Goal: Navigation & Orientation: Find specific page/section

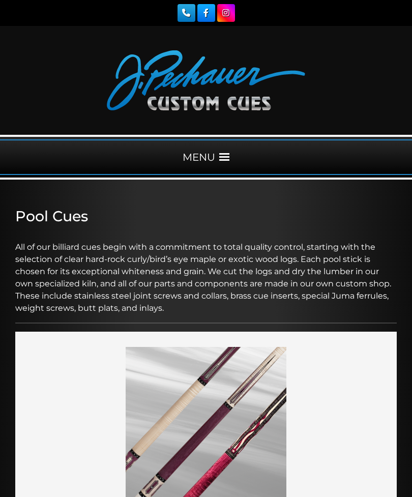
scroll to position [1979, 0]
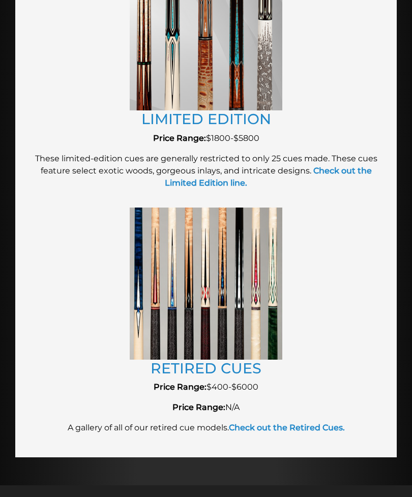
click at [174, 298] on img at bounding box center [206, 284] width 152 height 152
click at [181, 322] on img at bounding box center [206, 284] width 152 height 152
click at [275, 428] on strong "Check out the Retired Cues." at bounding box center [287, 428] width 116 height 10
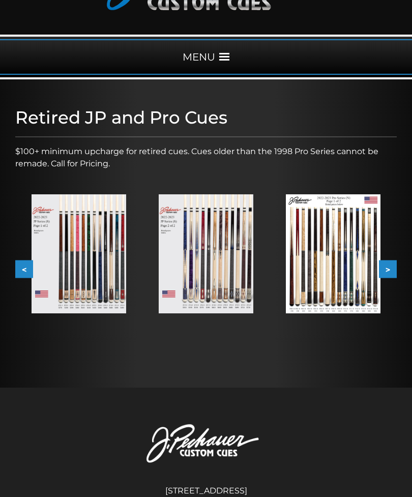
scroll to position [188, 0]
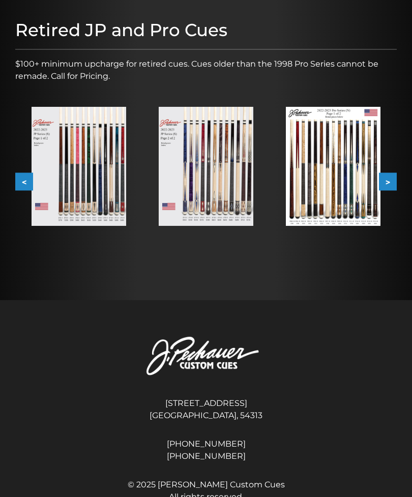
click at [90, 186] on img at bounding box center [79, 166] width 95 height 119
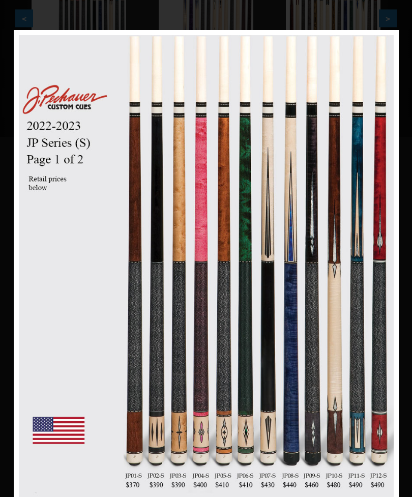
scroll to position [285, 0]
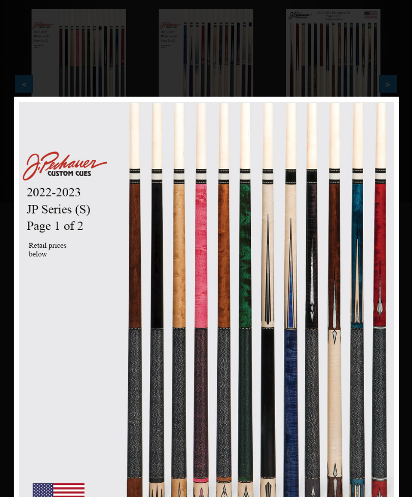
click at [25, 336] on link at bounding box center [100, 338] width 173 height 482
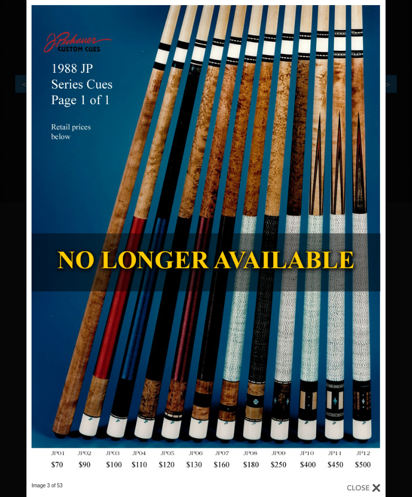
click at [44, 248] on link at bounding box center [107, 241] width 162 height 482
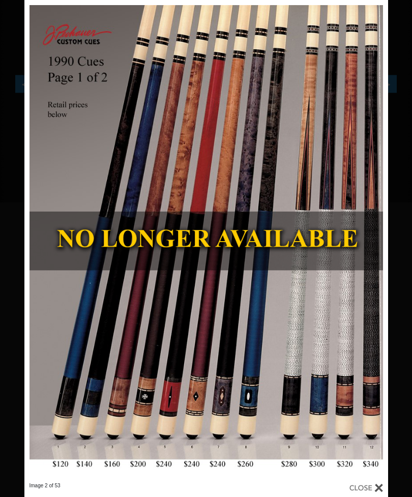
click at [39, 252] on link at bounding box center [106, 241] width 164 height 482
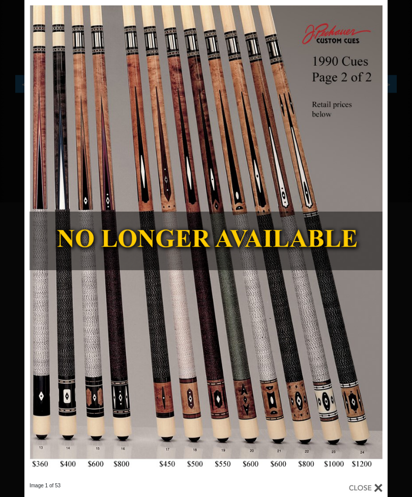
click at [39, 248] on link at bounding box center [105, 241] width 163 height 482
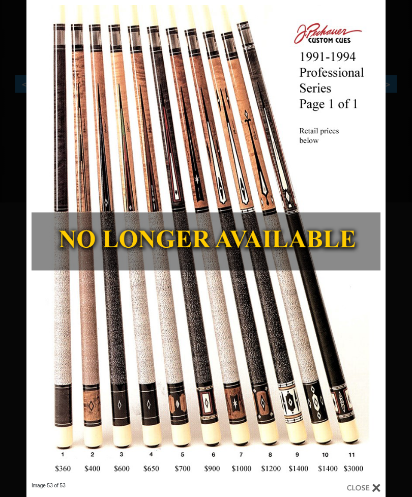
click at [43, 246] on link at bounding box center [107, 241] width 162 height 482
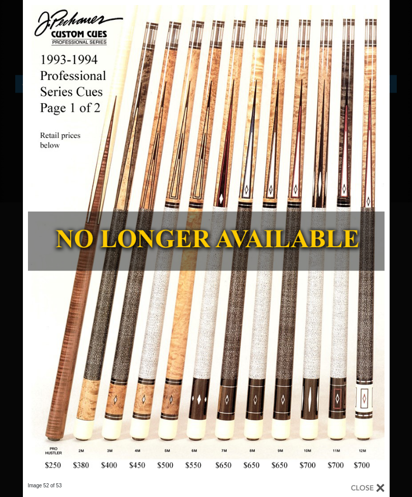
click at [28, 240] on link at bounding box center [105, 241] width 165 height 482
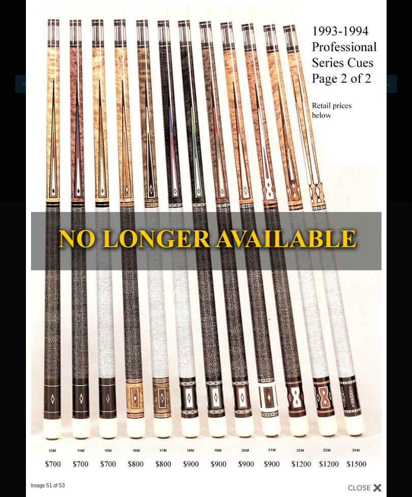
click at [35, 240] on link at bounding box center [107, 241] width 162 height 482
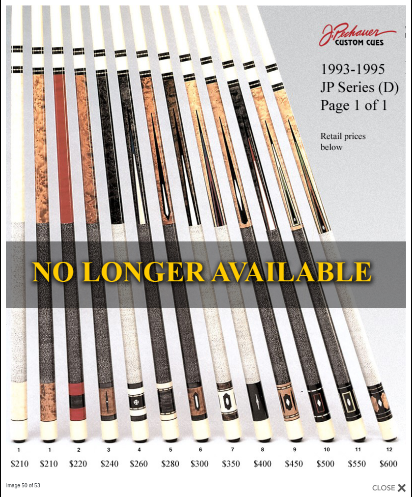
click at [23, 238] on link at bounding box center [93, 241] width 185 height 482
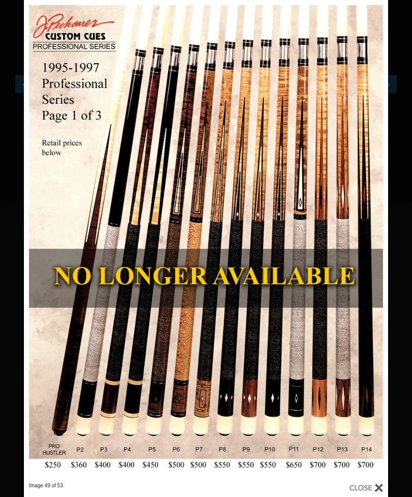
click at [39, 244] on link at bounding box center [106, 241] width 164 height 482
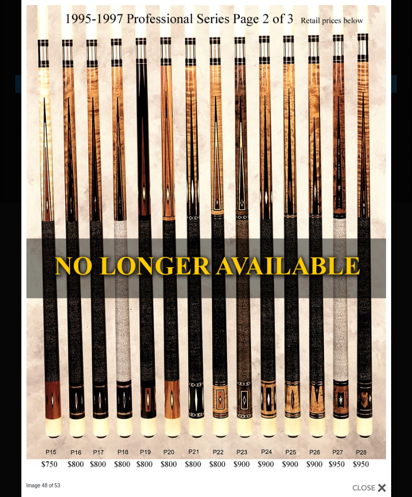
click at [39, 243] on link at bounding box center [104, 241] width 166 height 482
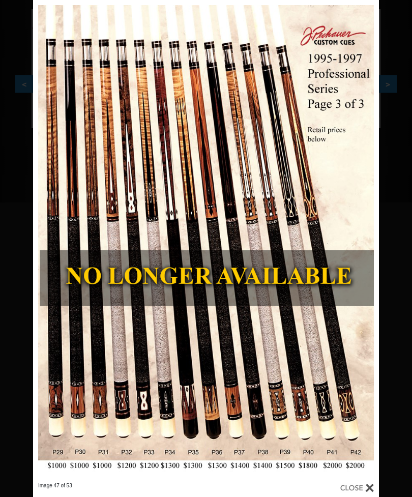
click at [45, 237] on link at bounding box center [111, 241] width 156 height 482
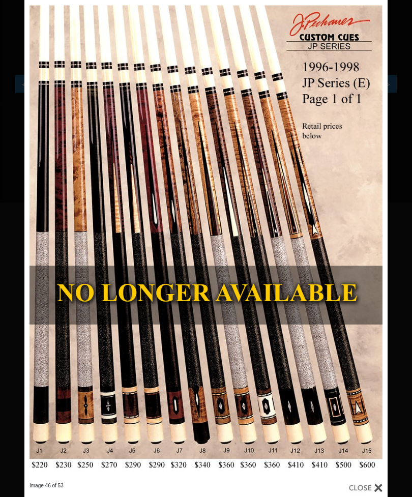
click at [42, 244] on link at bounding box center [105, 241] width 163 height 482
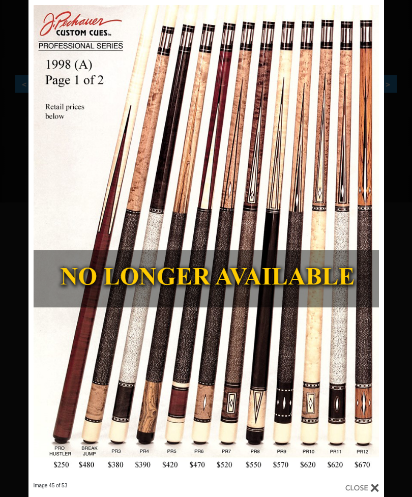
click at [40, 252] on link at bounding box center [108, 241] width 160 height 482
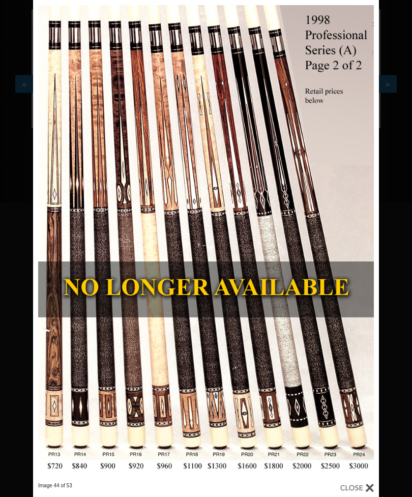
click at [50, 241] on link at bounding box center [111, 241] width 156 height 482
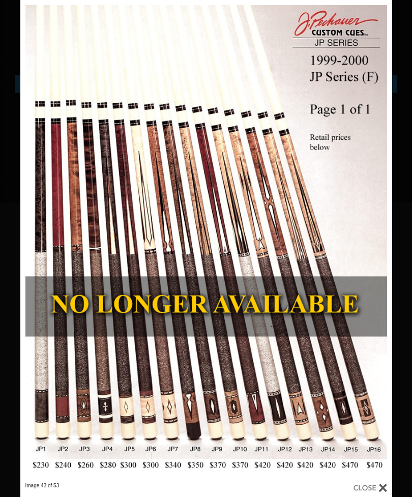
click at [37, 238] on link at bounding box center [103, 241] width 167 height 482
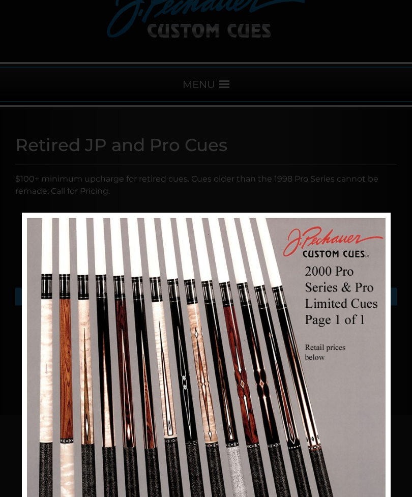
scroll to position [305, 0]
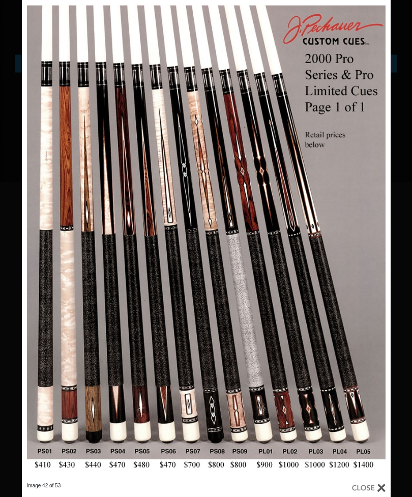
click at [384, 490] on div at bounding box center [369, 487] width 34 height 11
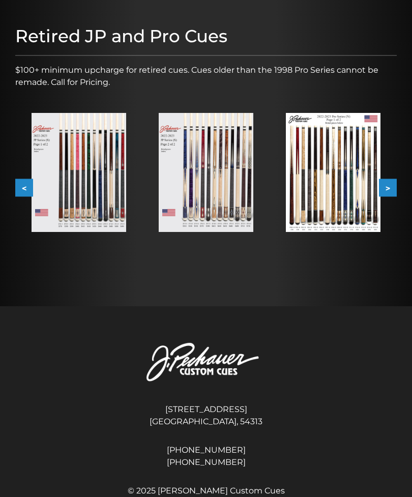
scroll to position [169, 0]
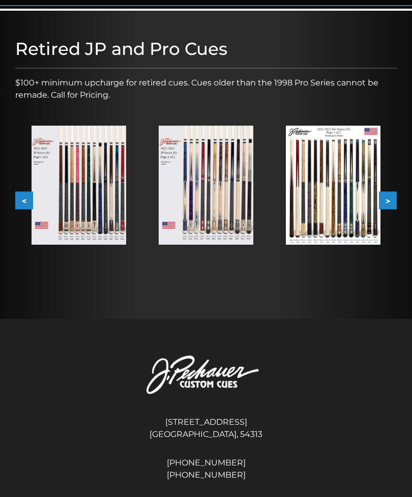
click at [197, 216] on img at bounding box center [206, 185] width 95 height 119
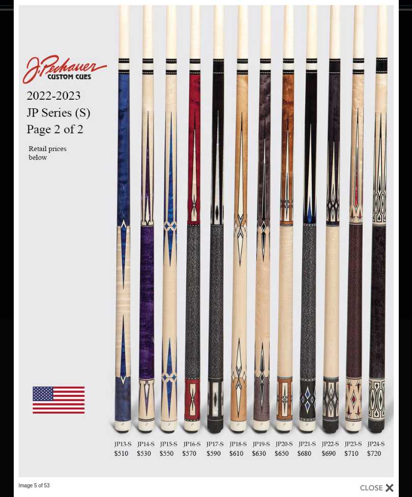
click at [33, 237] on link at bounding box center [100, 241] width 173 height 482
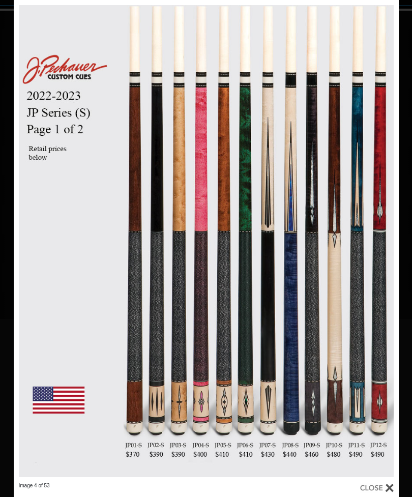
click at [44, 241] on link at bounding box center [100, 241] width 173 height 482
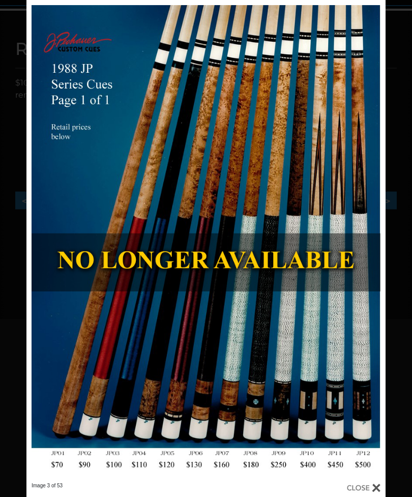
click at [379, 484] on div at bounding box center [364, 487] width 34 height 11
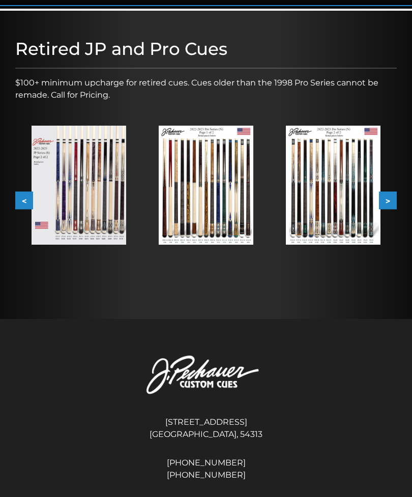
click at [199, 213] on img at bounding box center [206, 185] width 95 height 119
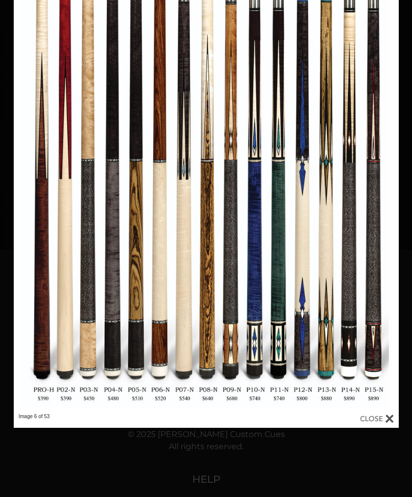
scroll to position [249, 0]
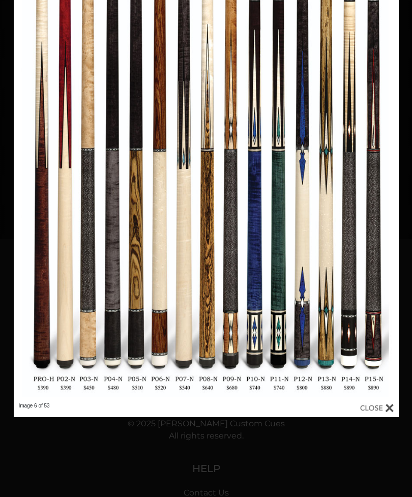
click at [29, 165] on link at bounding box center [100, 161] width 173 height 482
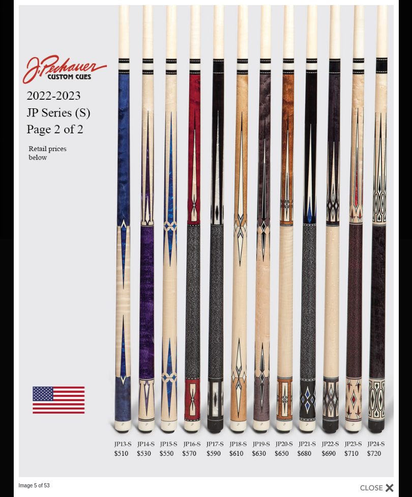
click at [32, 236] on link at bounding box center [100, 241] width 173 height 482
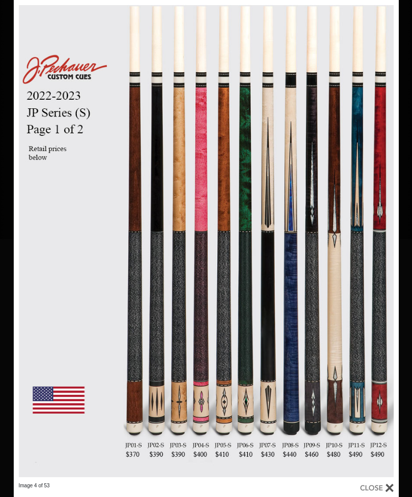
click at [21, 236] on link at bounding box center [100, 241] width 173 height 482
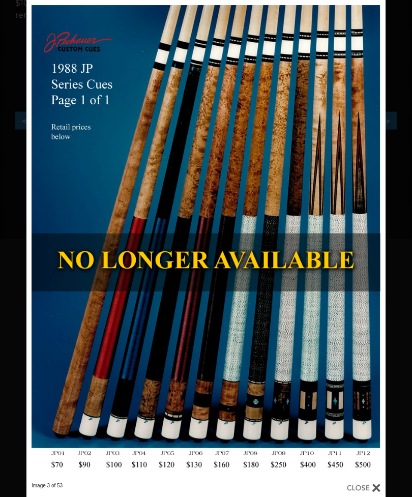
click at [378, 487] on div at bounding box center [364, 487] width 34 height 11
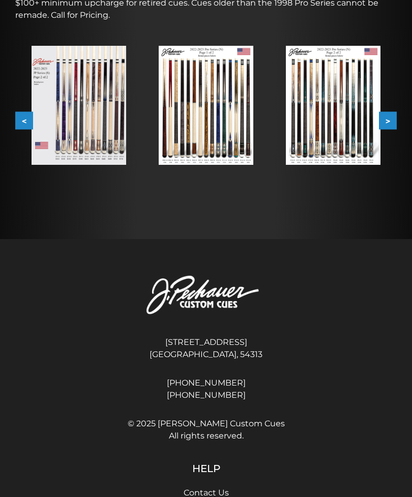
click at [335, 120] on img at bounding box center [333, 105] width 95 height 119
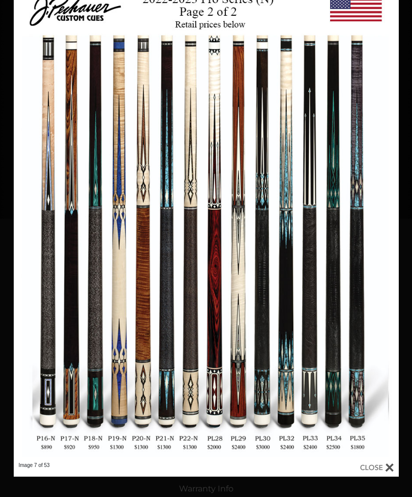
scroll to position [268, 0]
click at [28, 219] on link at bounding box center [100, 221] width 173 height 482
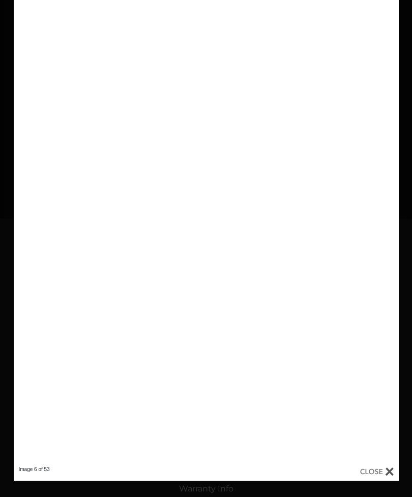
scroll to position [269, 0]
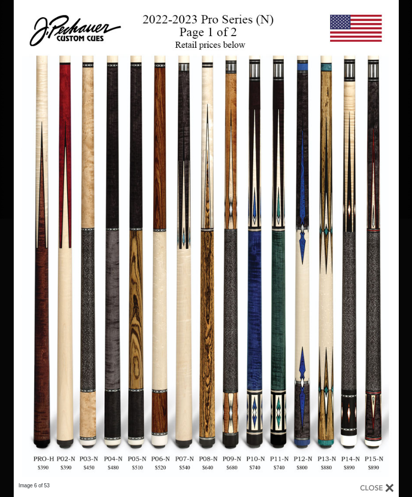
click at [391, 492] on div at bounding box center [377, 487] width 34 height 11
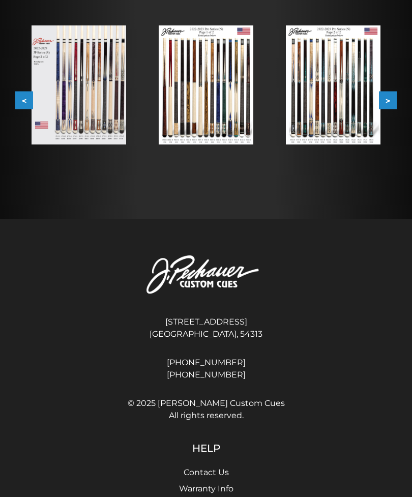
click at [381, 102] on button ">" at bounding box center [388, 100] width 18 height 18
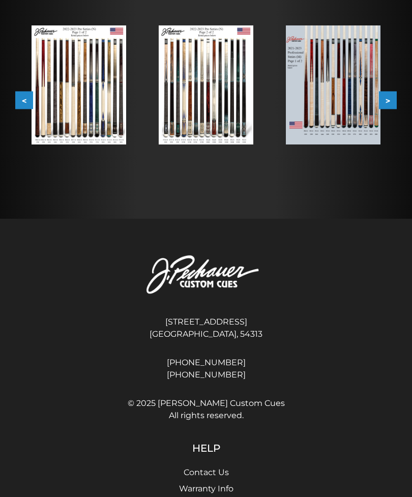
click at [327, 120] on img at bounding box center [333, 84] width 95 height 119
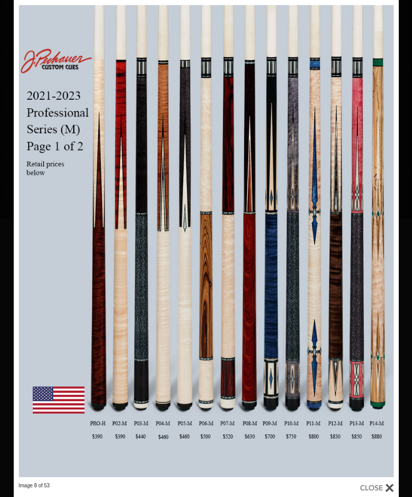
click at [19, 226] on link at bounding box center [100, 241] width 173 height 482
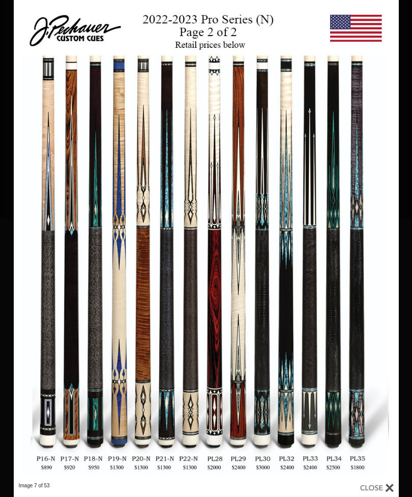
click at [27, 237] on link at bounding box center [100, 241] width 173 height 482
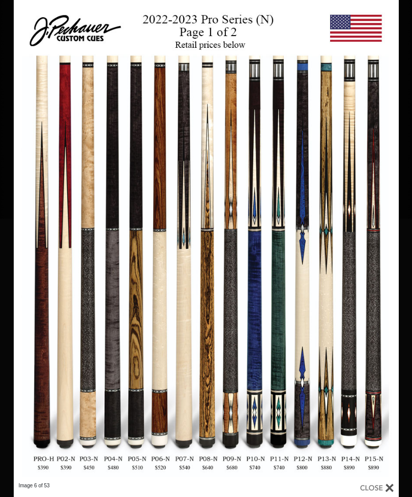
click at [33, 241] on link at bounding box center [100, 241] width 173 height 482
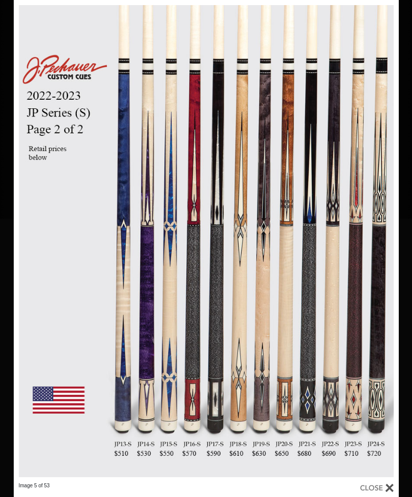
click at [22, 232] on link at bounding box center [100, 241] width 173 height 482
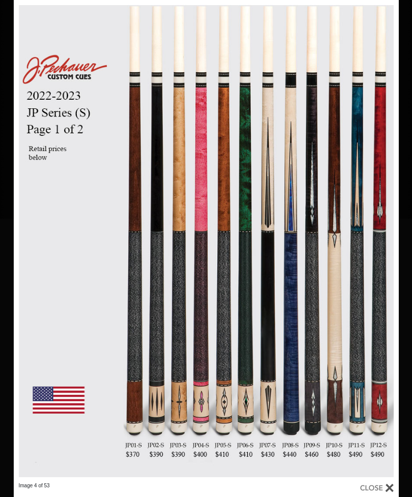
click at [23, 233] on link at bounding box center [100, 241] width 173 height 482
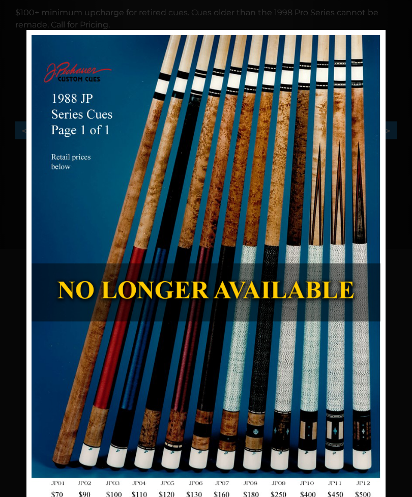
scroll to position [238, 0]
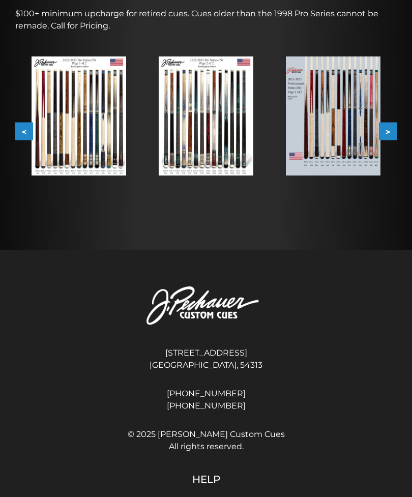
click at [393, 135] on button ">" at bounding box center [388, 131] width 18 height 18
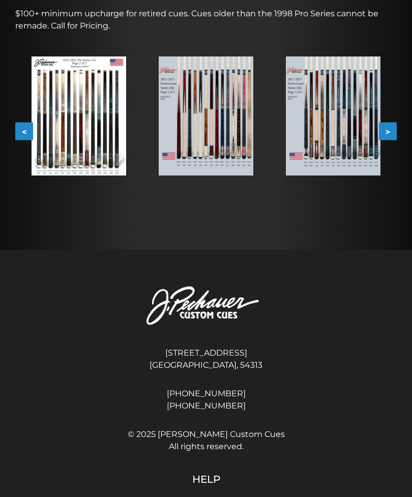
click at [384, 137] on button ">" at bounding box center [388, 131] width 18 height 18
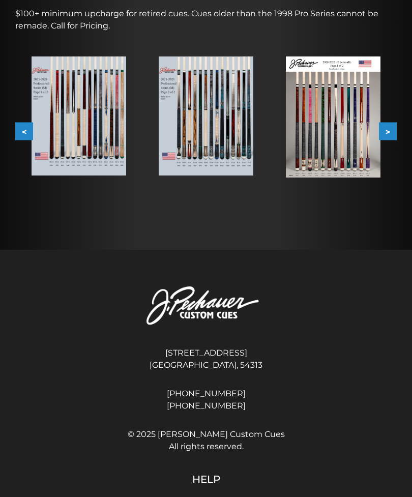
click at [392, 133] on button ">" at bounding box center [388, 131] width 18 height 18
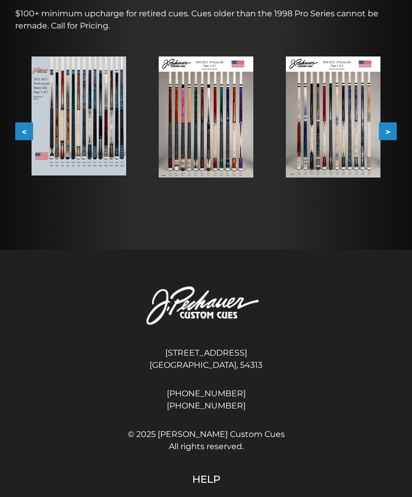
click at [389, 132] on button ">" at bounding box center [388, 131] width 18 height 18
click at [392, 135] on button ">" at bounding box center [388, 131] width 18 height 18
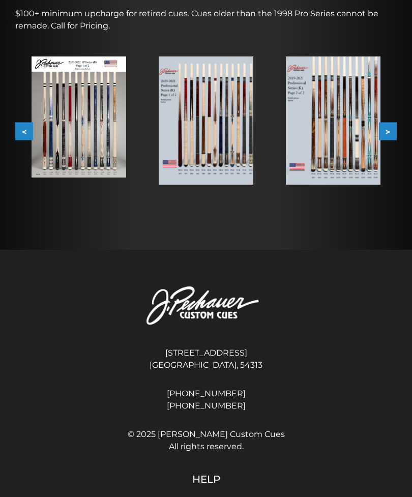
click at [392, 132] on button ">" at bounding box center [388, 131] width 18 height 18
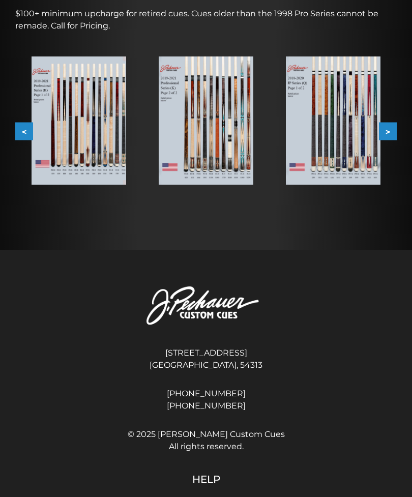
click at [391, 132] on button ">" at bounding box center [388, 131] width 18 height 18
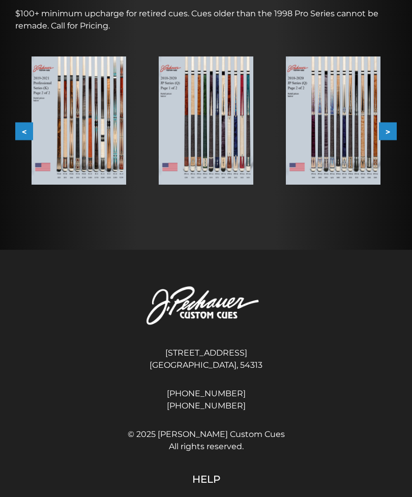
click at [391, 131] on button ">" at bounding box center [388, 131] width 18 height 18
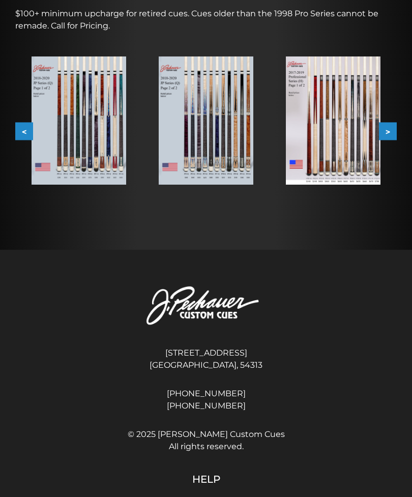
click at [393, 130] on button ">" at bounding box center [388, 131] width 18 height 18
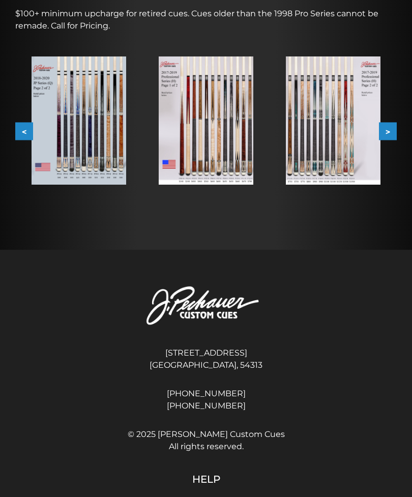
click at [396, 133] on button ">" at bounding box center [388, 131] width 18 height 18
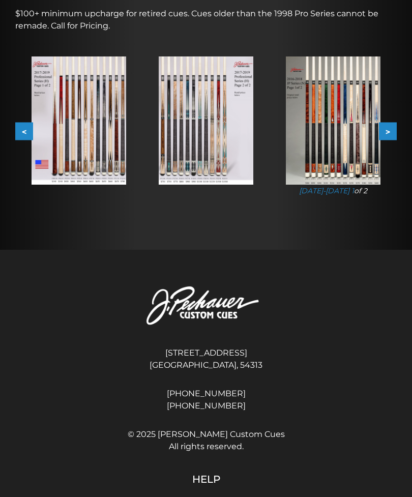
click at [392, 129] on button ">" at bounding box center [388, 131] width 18 height 18
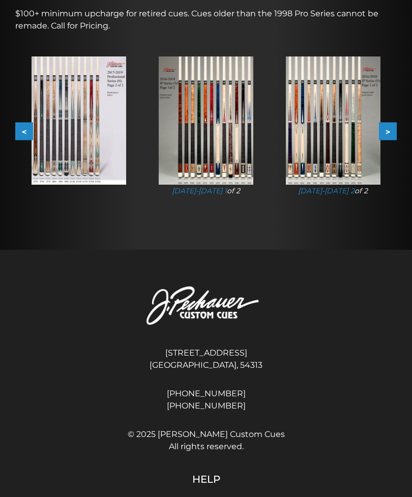
click at [390, 131] on button ">" at bounding box center [388, 131] width 18 height 18
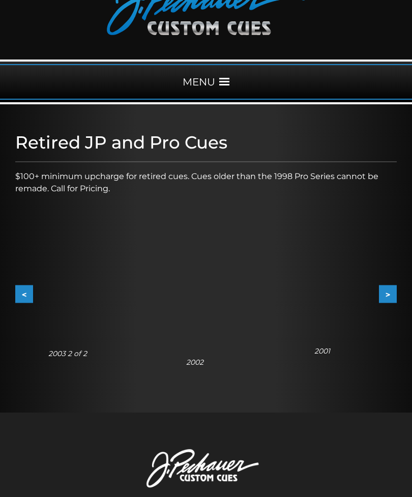
scroll to position [77, 0]
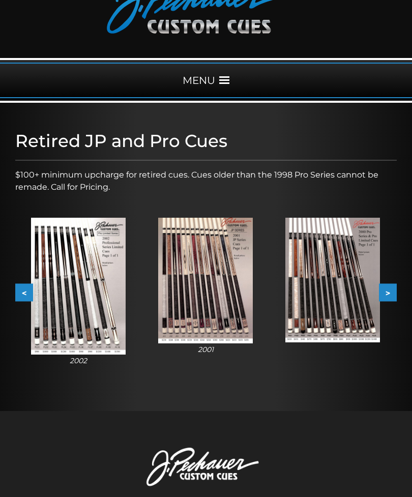
click at [208, 283] on img at bounding box center [205, 281] width 95 height 126
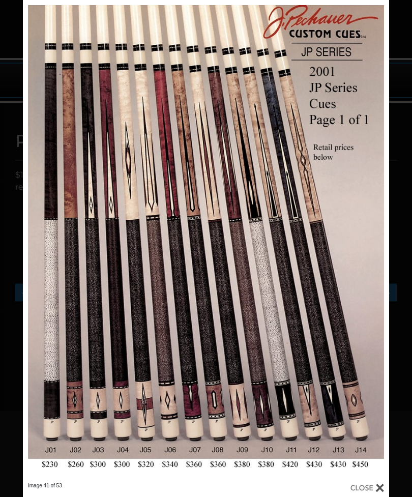
click at [105, 278] on link at bounding box center [105, 241] width 165 height 482
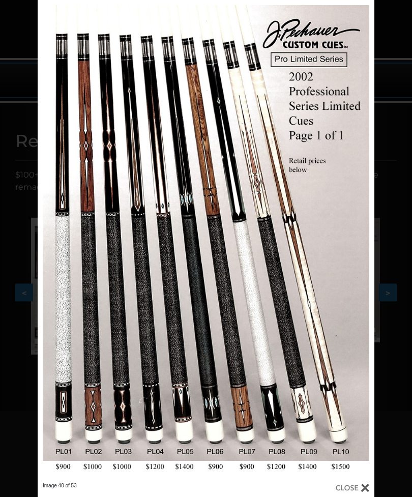
click at [49, 239] on link at bounding box center [113, 241] width 151 height 482
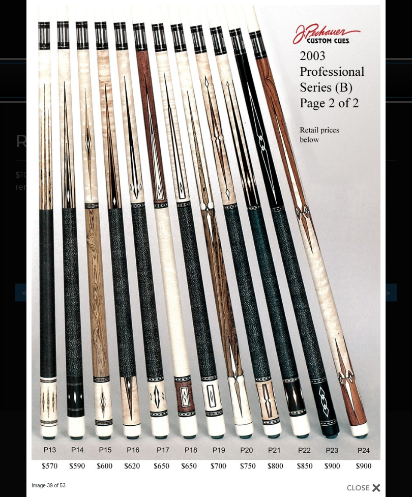
click at [45, 241] on link at bounding box center [107, 241] width 162 height 482
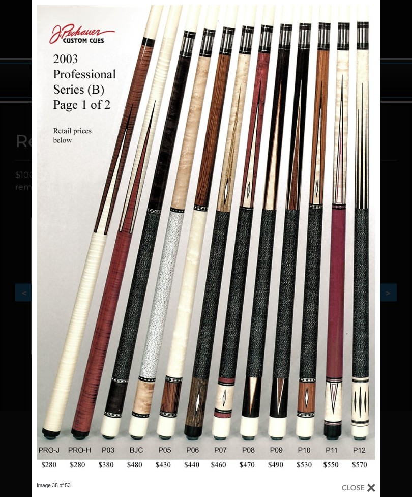
click at [51, 240] on link at bounding box center [110, 241] width 157 height 482
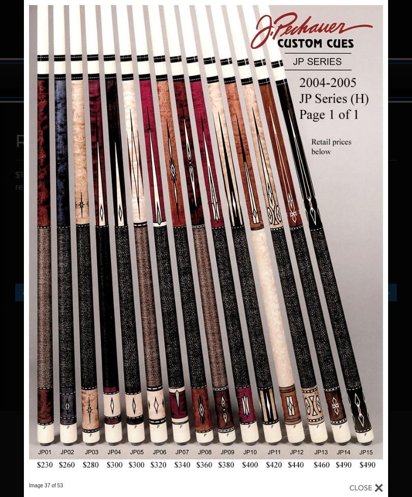
click at [42, 242] on link at bounding box center [106, 241] width 164 height 482
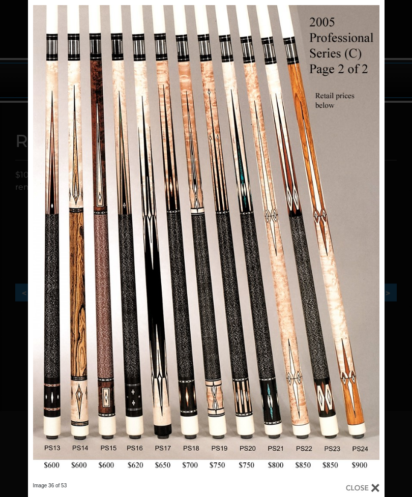
click at [46, 243] on link at bounding box center [108, 241] width 160 height 482
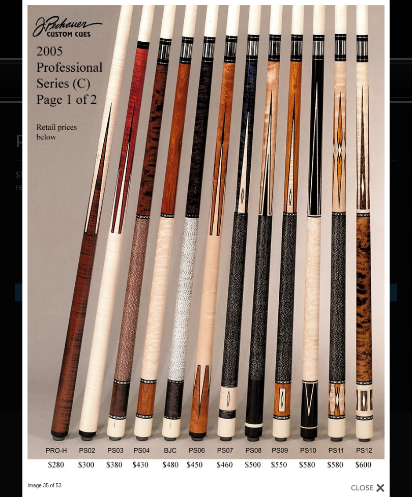
click at [40, 242] on link at bounding box center [104, 241] width 165 height 482
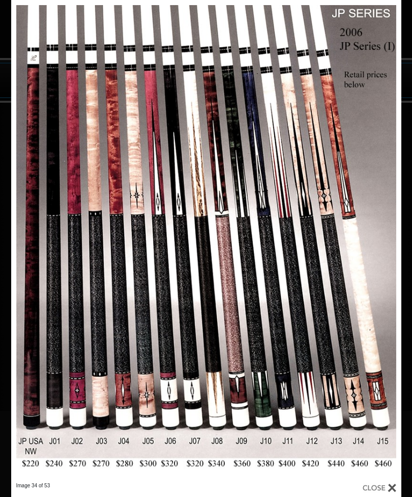
click at [33, 241] on link at bounding box center [98, 241] width 175 height 482
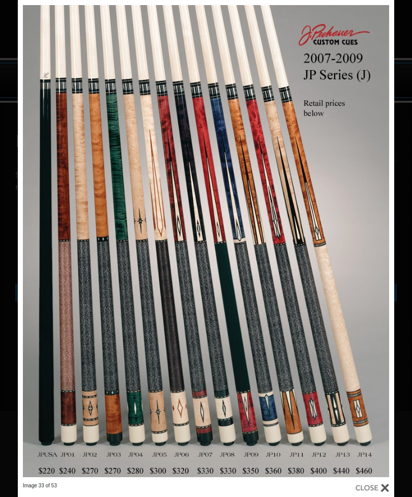
click at [41, 242] on link at bounding box center [102, 241] width 169 height 482
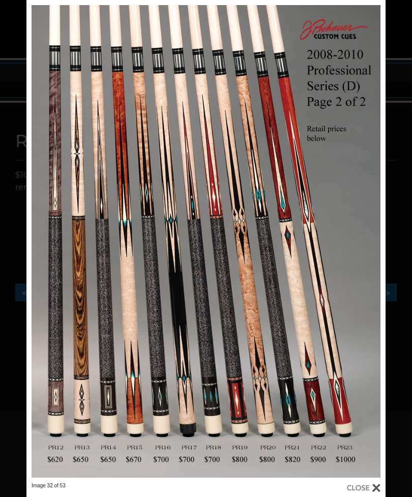
click at [46, 235] on link at bounding box center [107, 241] width 162 height 482
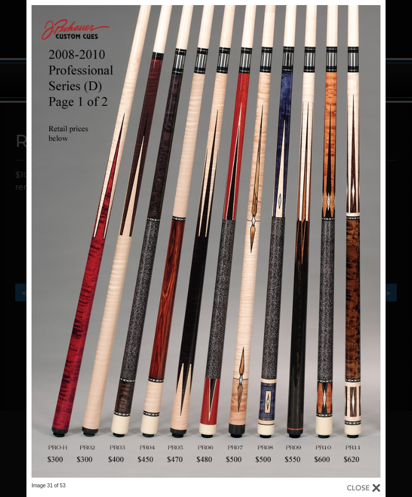
click at [34, 236] on link at bounding box center [107, 241] width 162 height 482
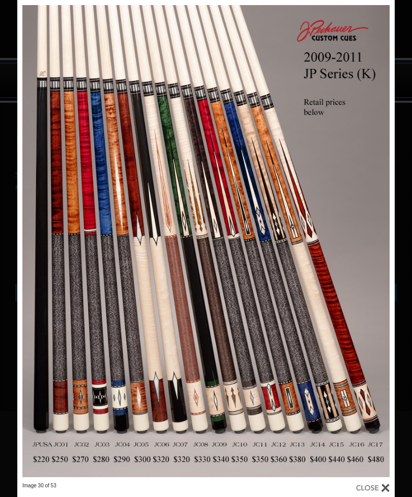
click at [32, 233] on link at bounding box center [102, 241] width 170 height 482
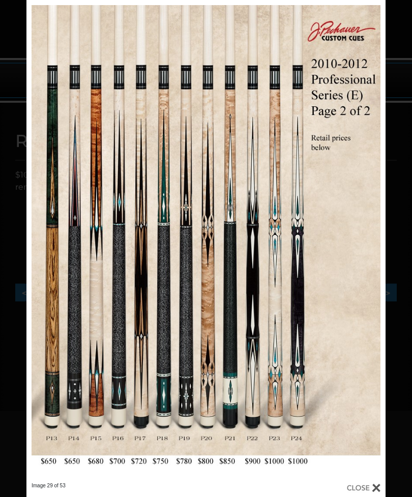
click at [42, 241] on link at bounding box center [107, 241] width 162 height 482
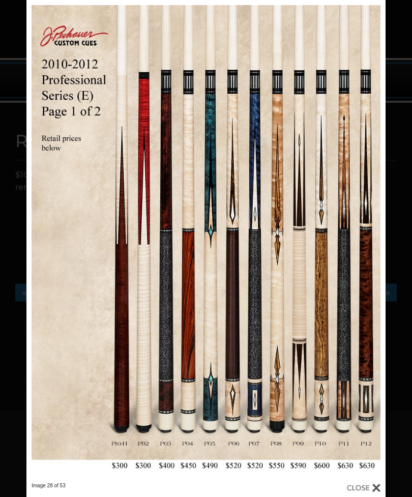
click at [50, 244] on link at bounding box center [107, 241] width 162 height 482
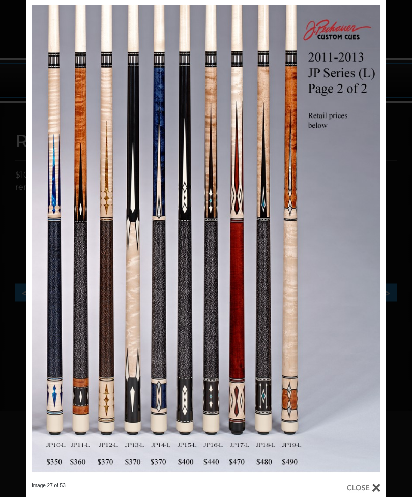
click at [39, 238] on link at bounding box center [107, 241] width 162 height 482
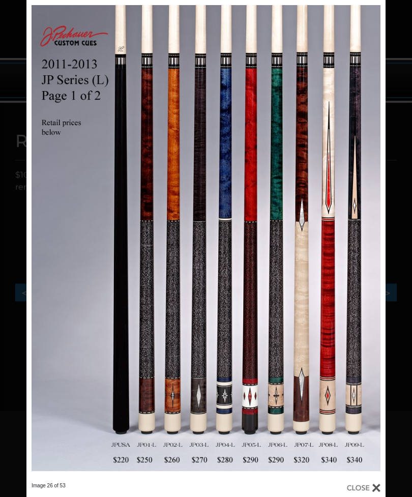
click at [45, 244] on link at bounding box center [107, 241] width 162 height 482
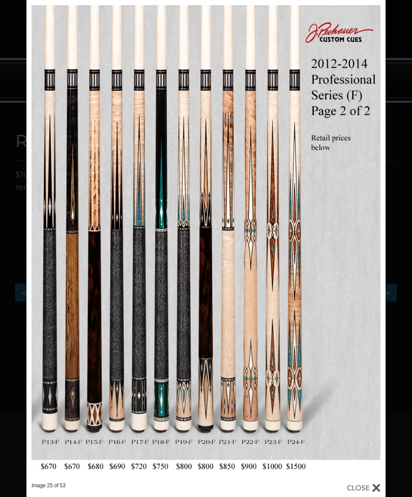
click at [44, 242] on link at bounding box center [107, 241] width 162 height 482
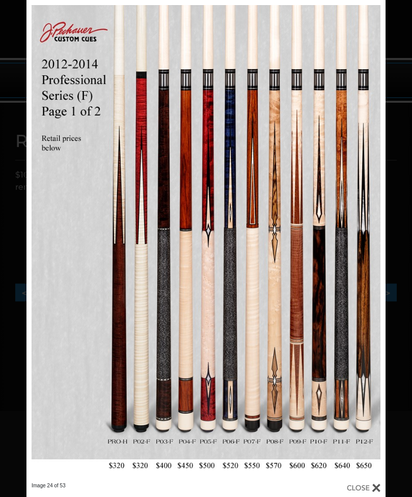
click at [47, 242] on link at bounding box center [107, 241] width 162 height 482
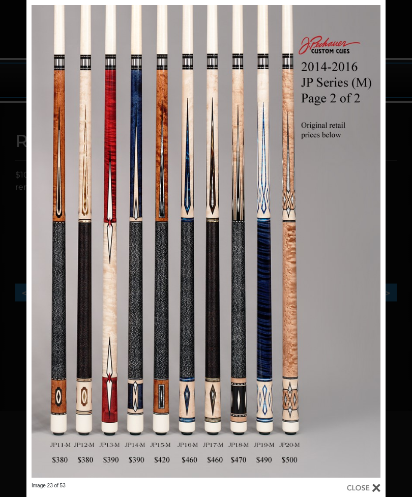
click at [40, 240] on link at bounding box center [107, 241] width 162 height 482
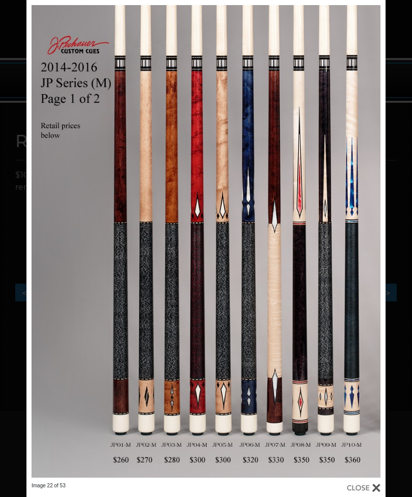
click at [42, 244] on link at bounding box center [107, 241] width 162 height 482
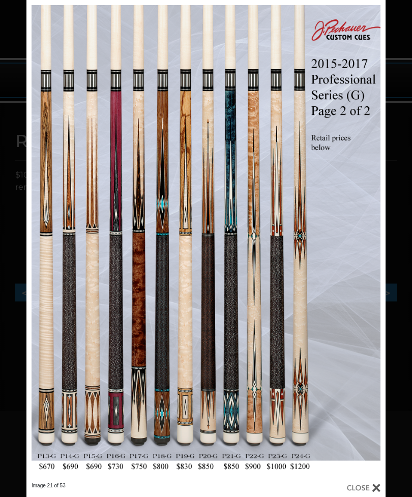
click at [46, 240] on link at bounding box center [107, 241] width 162 height 482
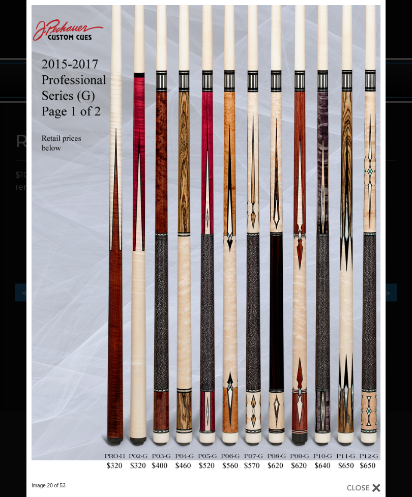
click at [42, 236] on link at bounding box center [107, 241] width 162 height 482
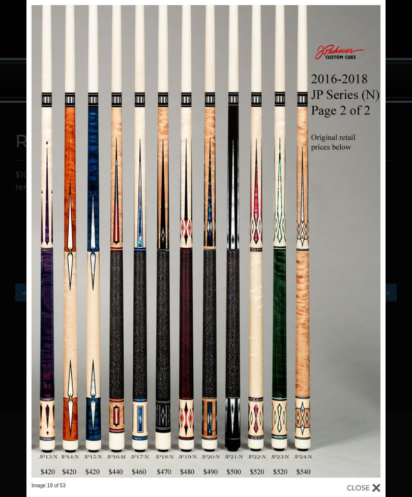
click at [44, 242] on link at bounding box center [107, 241] width 162 height 482
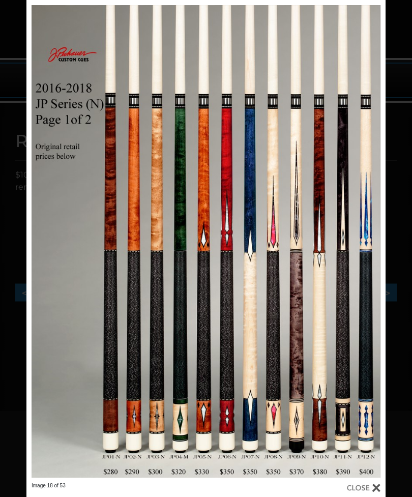
click at [36, 239] on link at bounding box center [107, 241] width 162 height 482
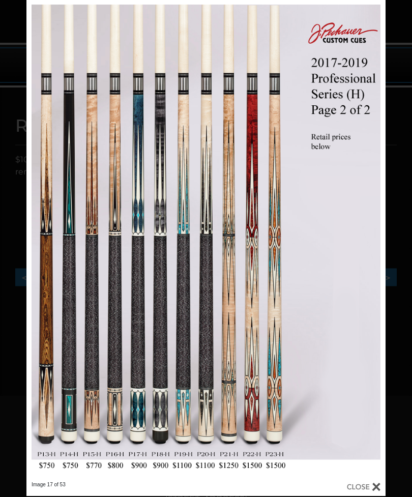
scroll to position [95, 0]
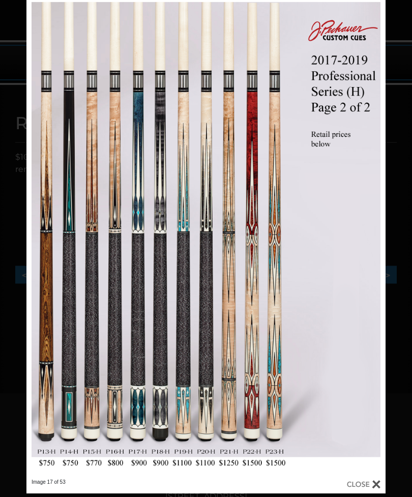
click at [49, 239] on link at bounding box center [107, 237] width 162 height 482
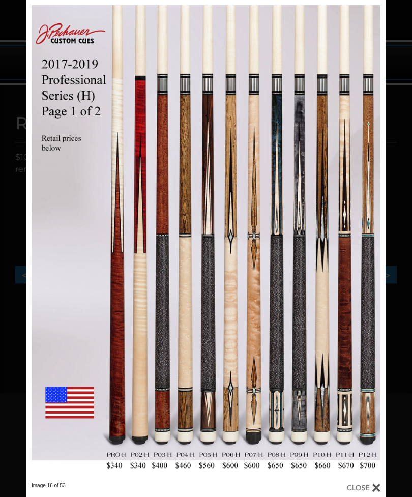
click at [41, 242] on link at bounding box center [107, 241] width 162 height 482
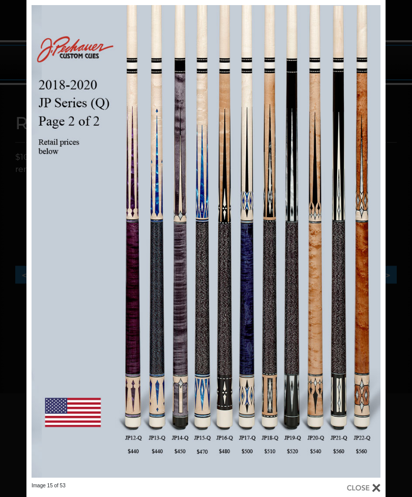
click at [43, 243] on link at bounding box center [107, 241] width 162 height 482
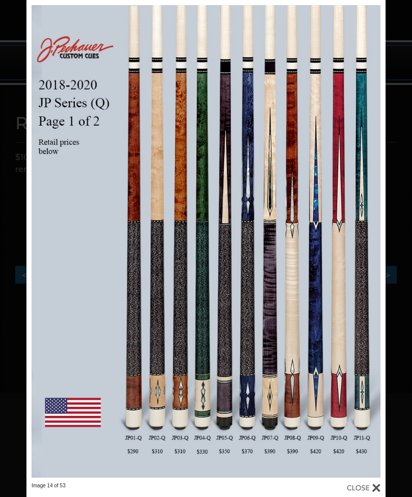
click at [39, 237] on link at bounding box center [107, 241] width 162 height 482
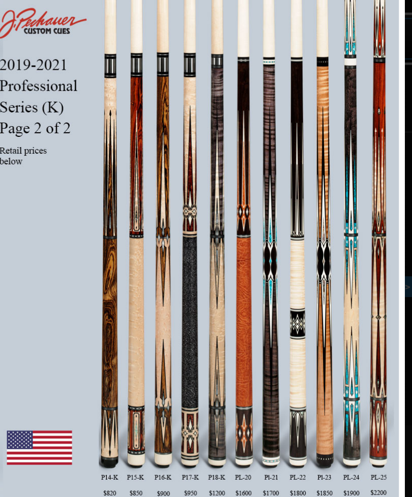
scroll to position [102, 0]
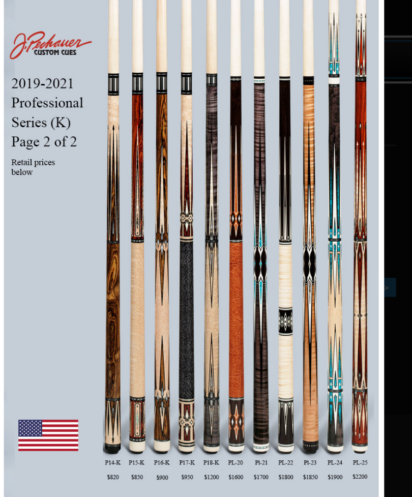
click at [26, 235] on link at bounding box center [107, 234] width 162 height 482
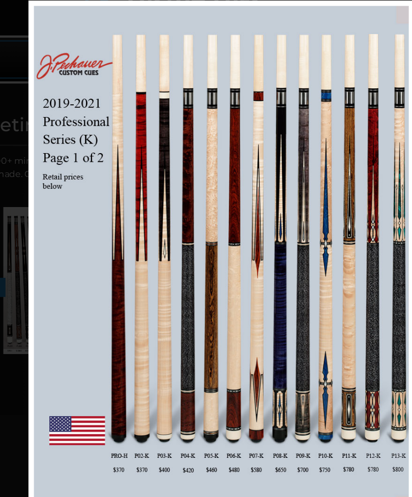
click at [54, 246] on link at bounding box center [135, 242] width 162 height 482
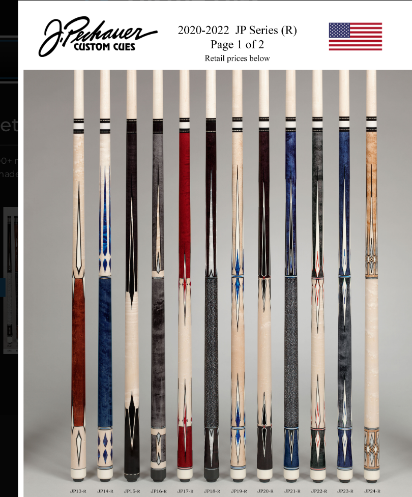
click at [45, 242] on link at bounding box center [130, 242] width 170 height 482
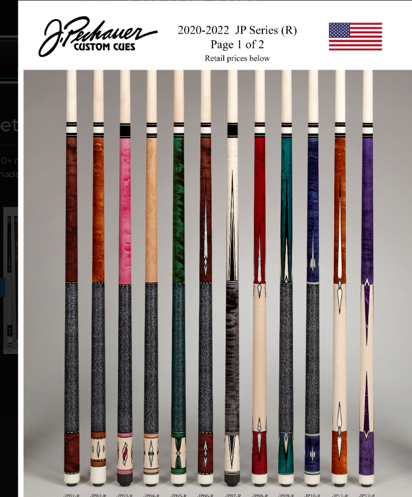
click at [45, 244] on link at bounding box center [130, 242] width 170 height 482
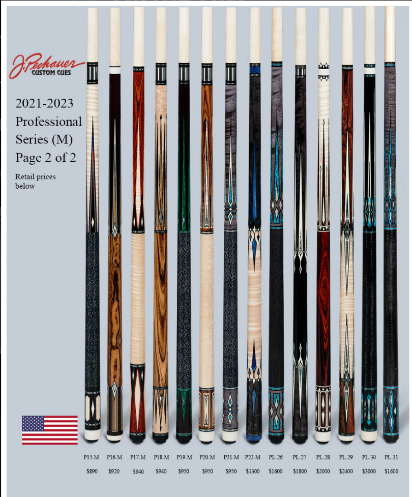
scroll to position [102, 13]
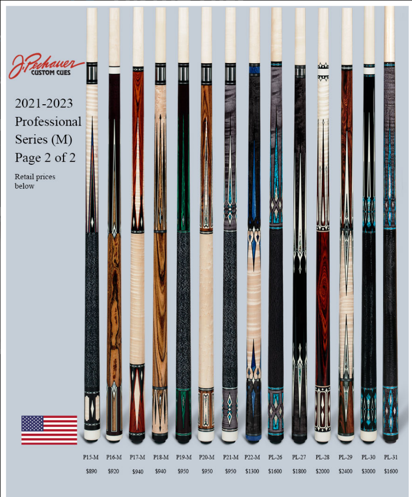
click at [29, 228] on link at bounding box center [115, 242] width 173 height 482
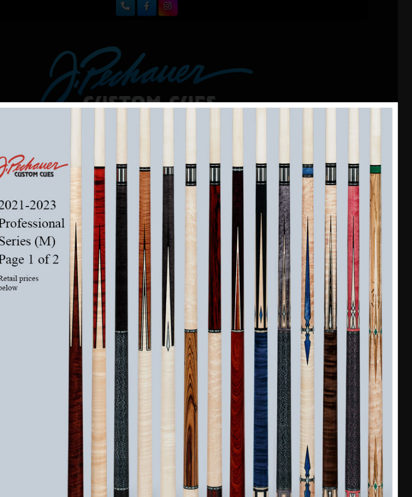
scroll to position [0, 41]
